Goal: Task Accomplishment & Management: Use online tool/utility

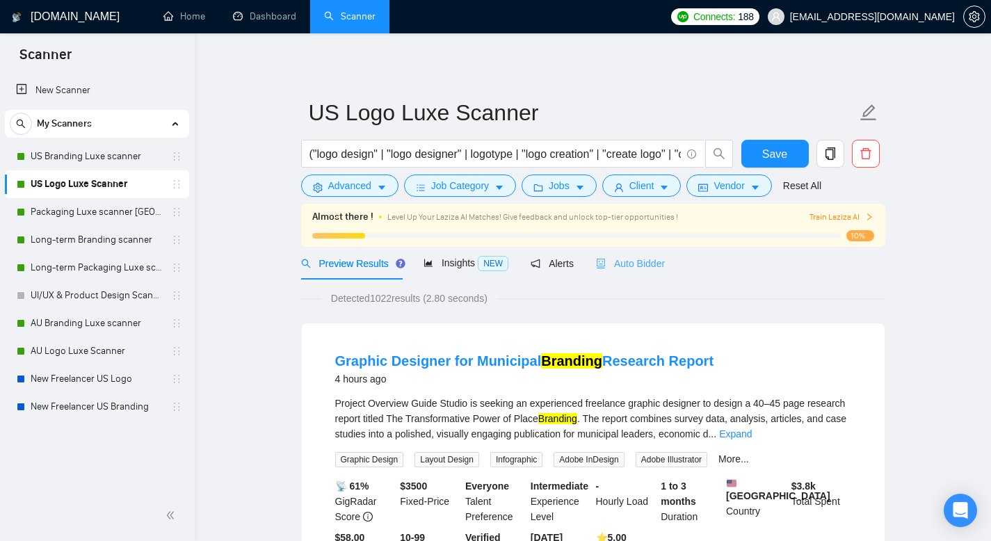
click at [643, 254] on div "Auto Bidder" at bounding box center [630, 263] width 69 height 33
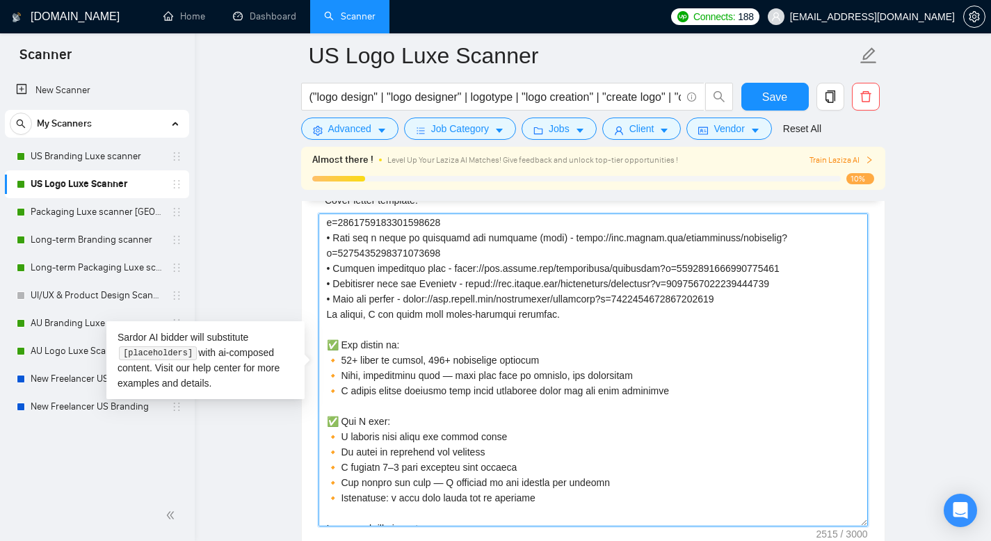
scroll to position [352, 0]
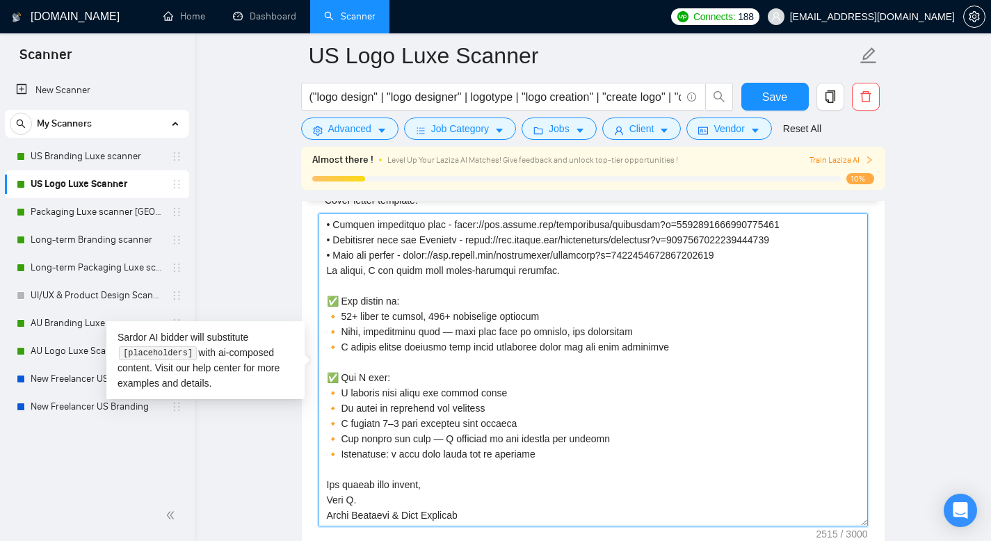
drag, startPoint x: 328, startPoint y: 226, endPoint x: 515, endPoint y: 513, distance: 342.9
click at [515, 513] on textarea "Cover letter template:" at bounding box center [594, 370] width 550 height 313
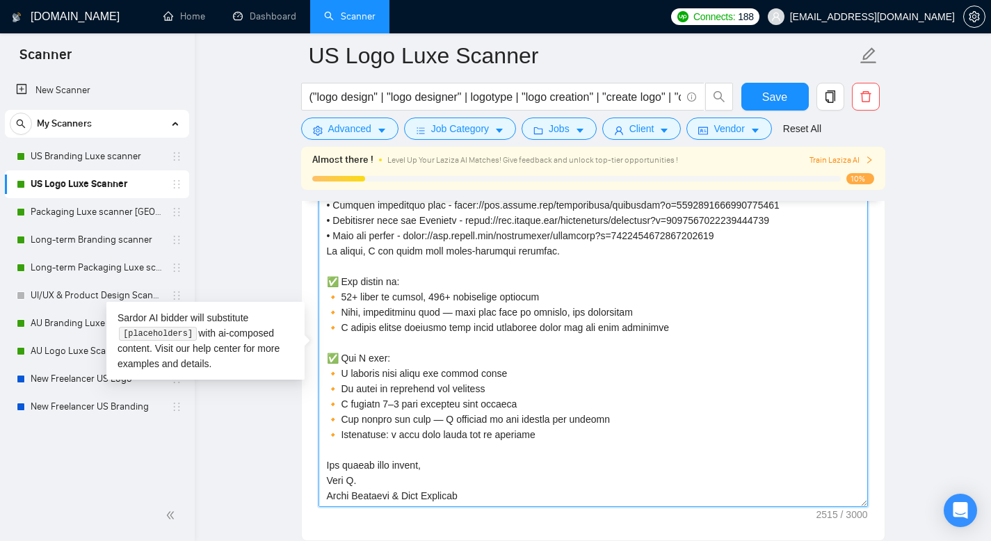
scroll to position [1699, 0]
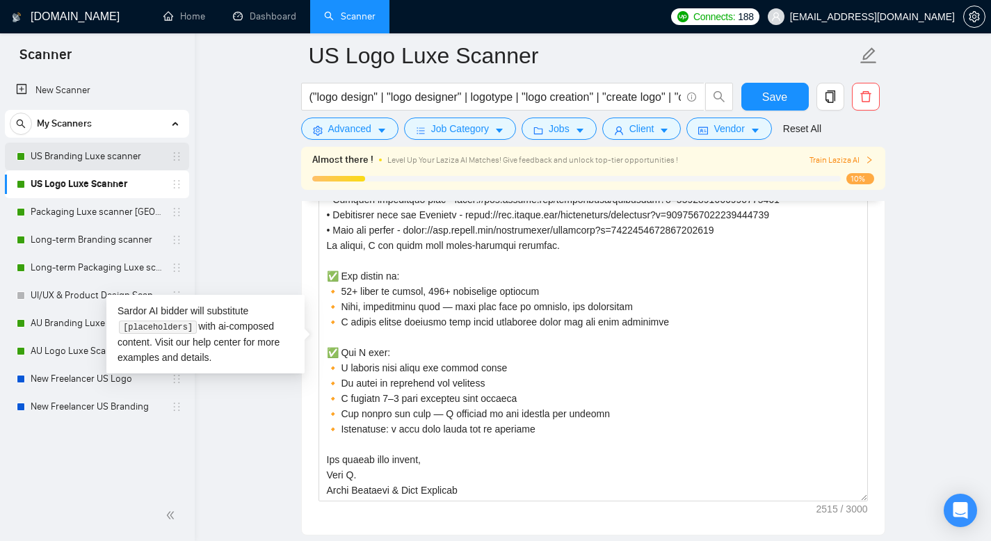
click at [125, 145] on link "US Branding Luxe scanner" at bounding box center [97, 157] width 132 height 28
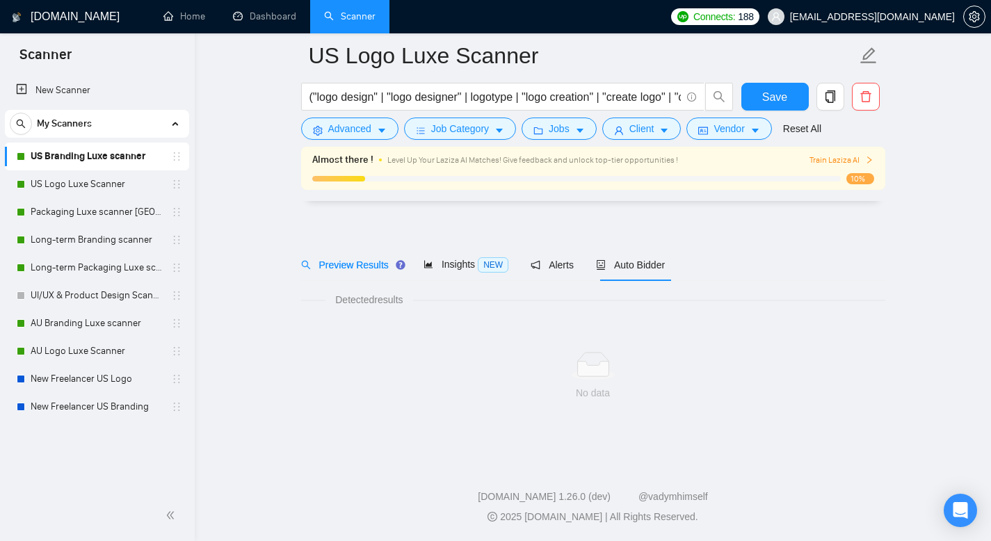
scroll to position [10, 0]
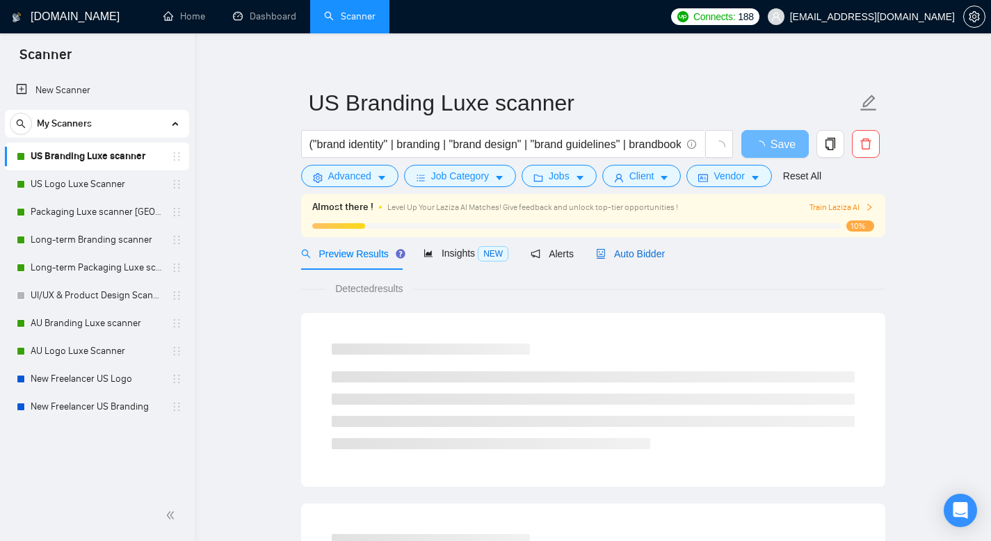
click at [648, 250] on span "Auto Bidder" at bounding box center [630, 253] width 69 height 11
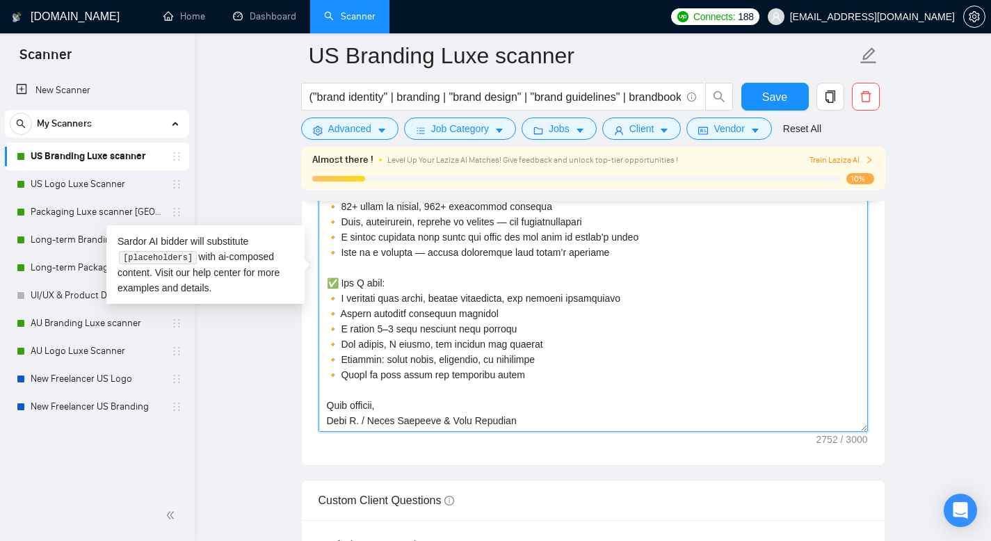
scroll to position [459, 0]
drag, startPoint x: 327, startPoint y: 253, endPoint x: 522, endPoint y: 420, distance: 257.1
click at [522, 420] on textarea "Cover letter template:" at bounding box center [594, 275] width 550 height 313
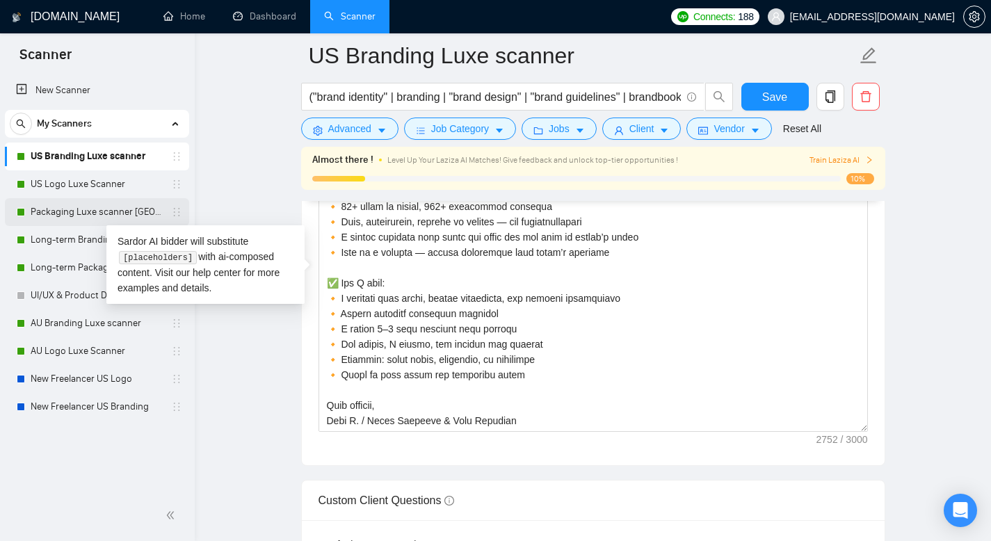
click at [58, 203] on link "Packaging Luxe scanner [GEOGRAPHIC_DATA]" at bounding box center [97, 212] width 132 height 28
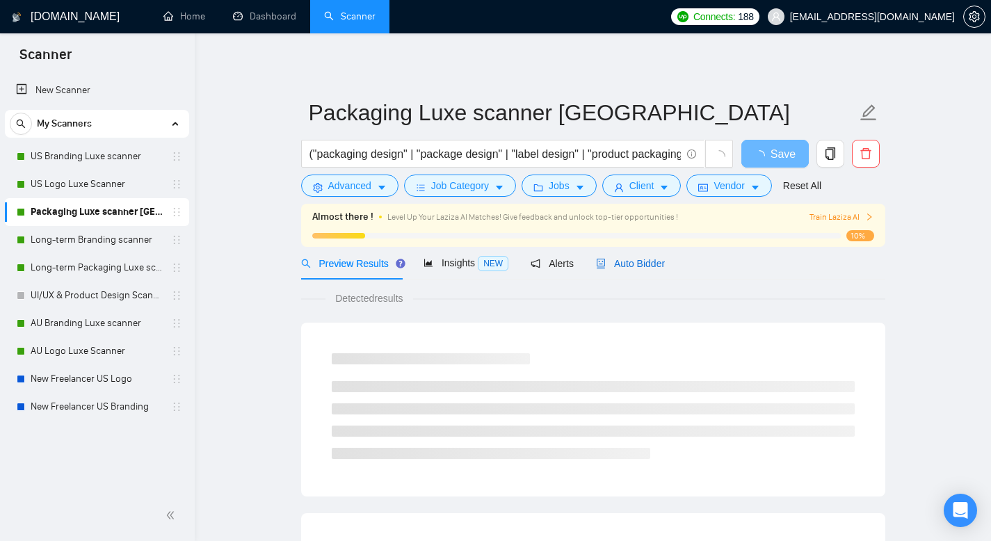
click at [650, 258] on span "Auto Bidder" at bounding box center [630, 263] width 69 height 11
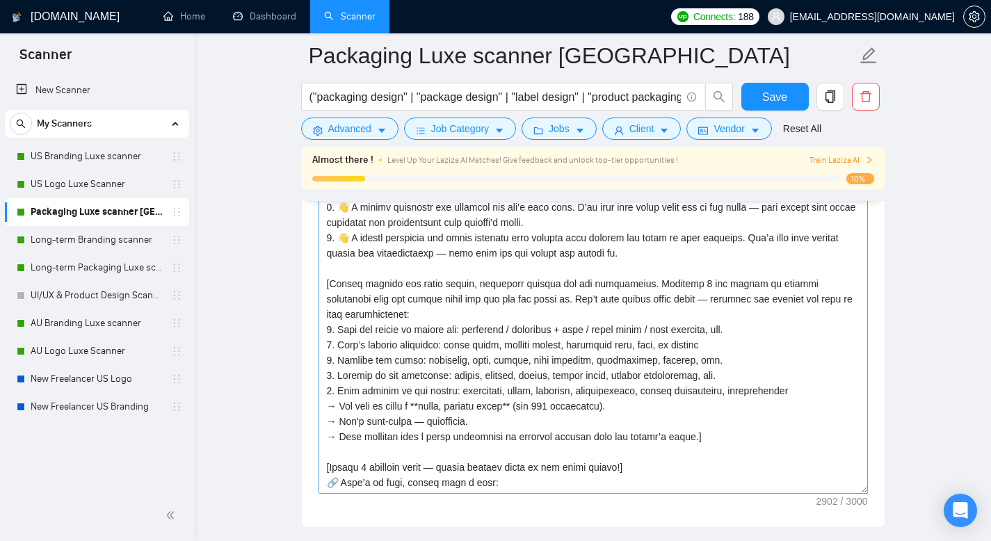
scroll to position [1681, 0]
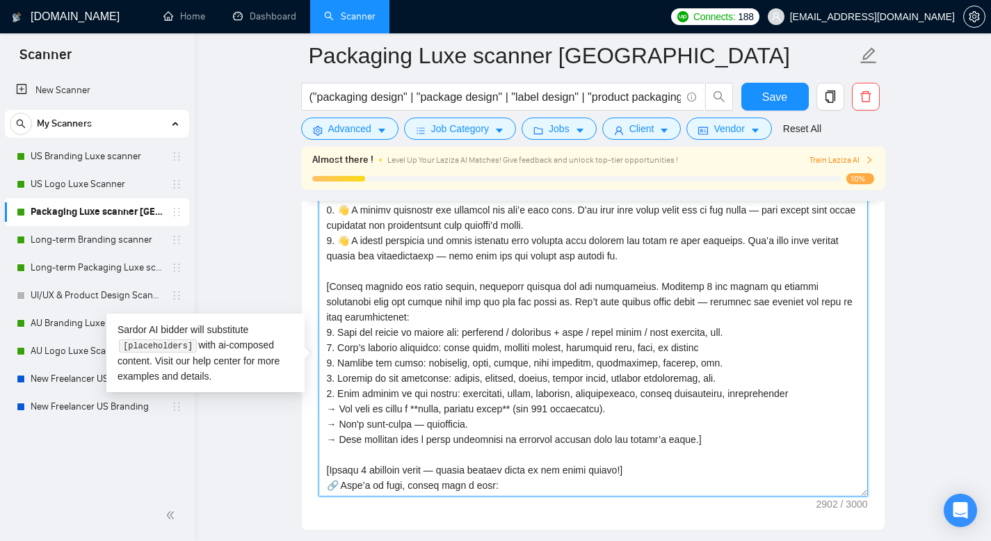
click at [325, 262] on textarea "Cover letter template:" at bounding box center [594, 340] width 550 height 313
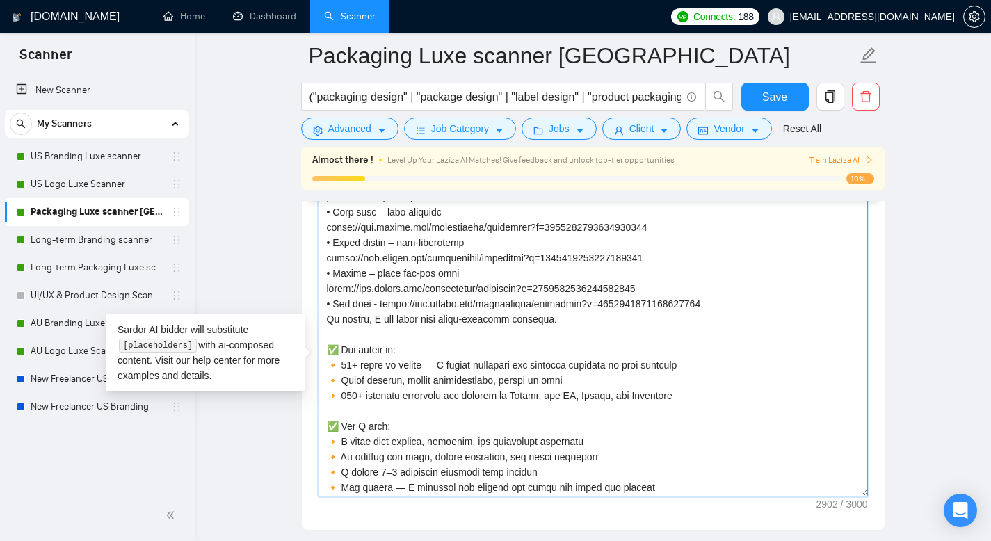
scroll to position [490, 0]
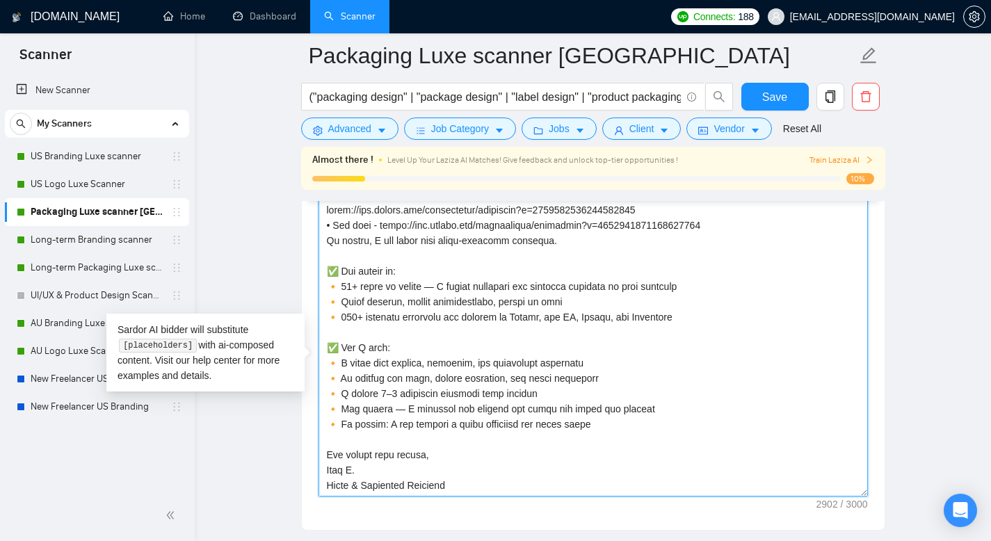
drag, startPoint x: 341, startPoint y: 261, endPoint x: 607, endPoint y: 454, distance: 328.2
click at [607, 454] on textarea "Cover letter template:" at bounding box center [594, 340] width 550 height 313
